Goal: Task Accomplishment & Management: Manage account settings

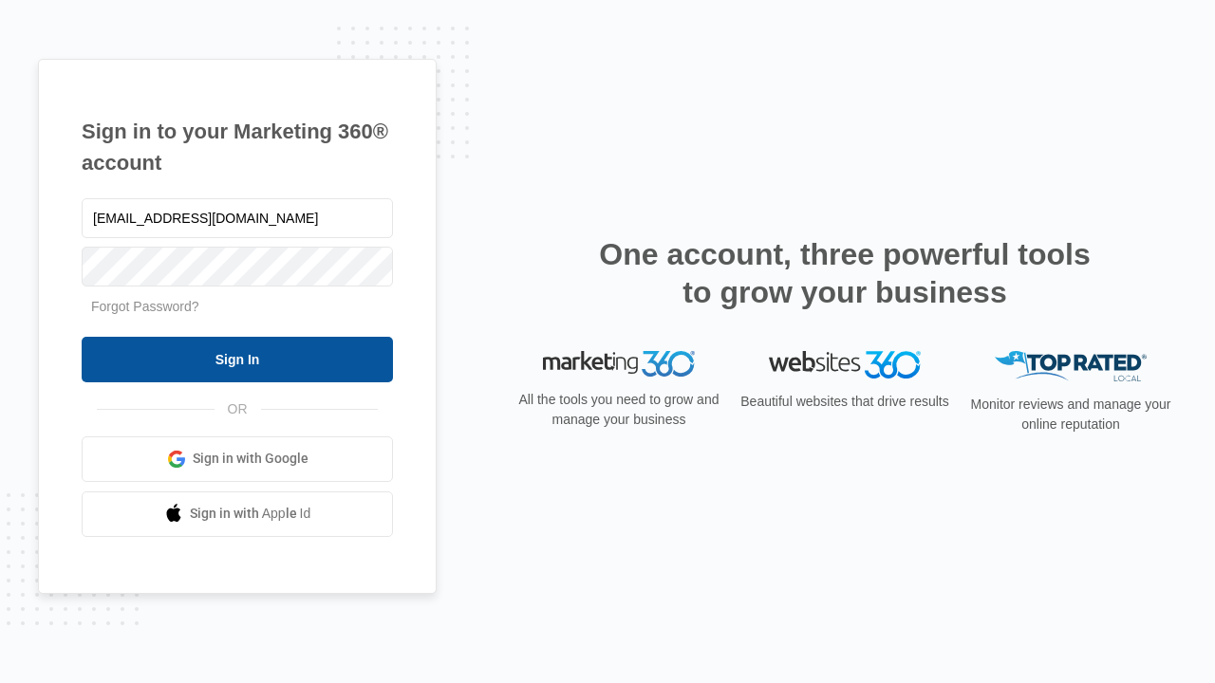
click at [237, 359] on input "Sign In" at bounding box center [237, 360] width 311 height 46
